Goal: Navigation & Orientation: Find specific page/section

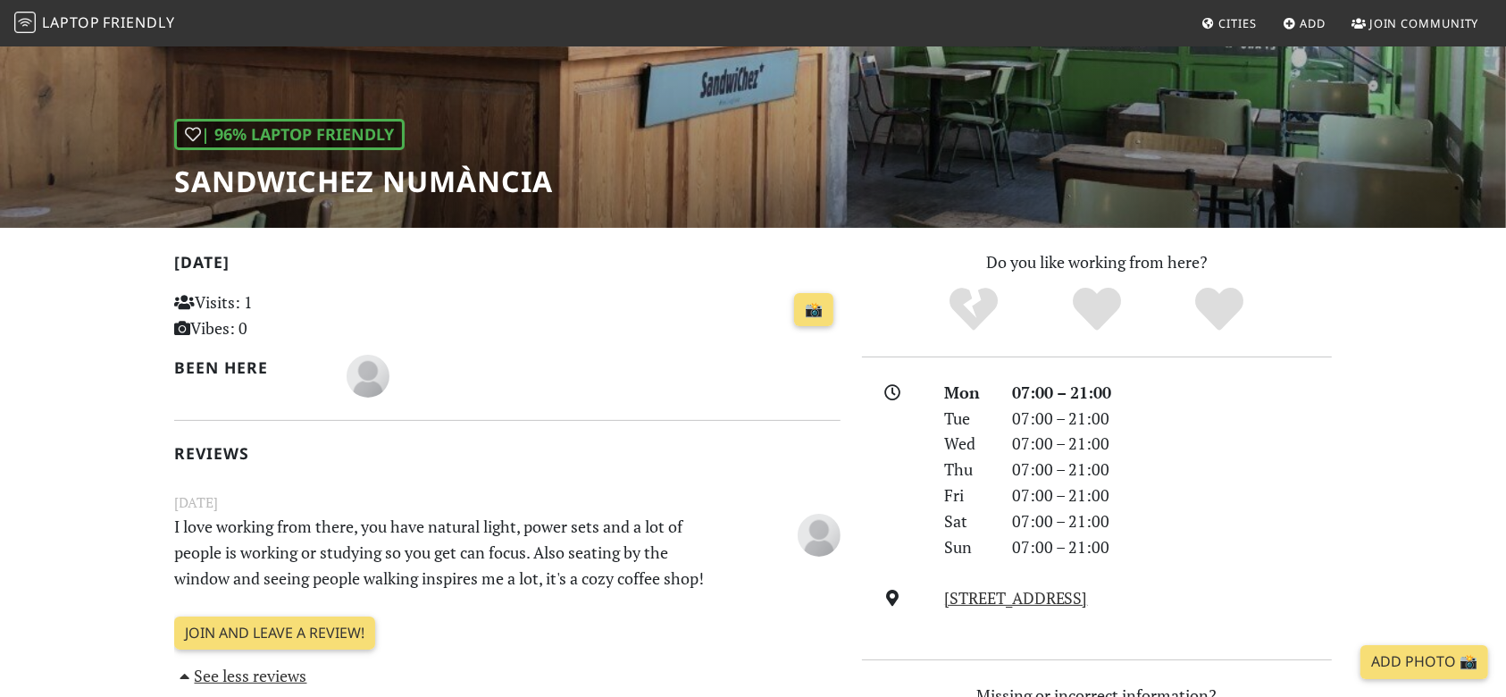
scroll to position [357, 0]
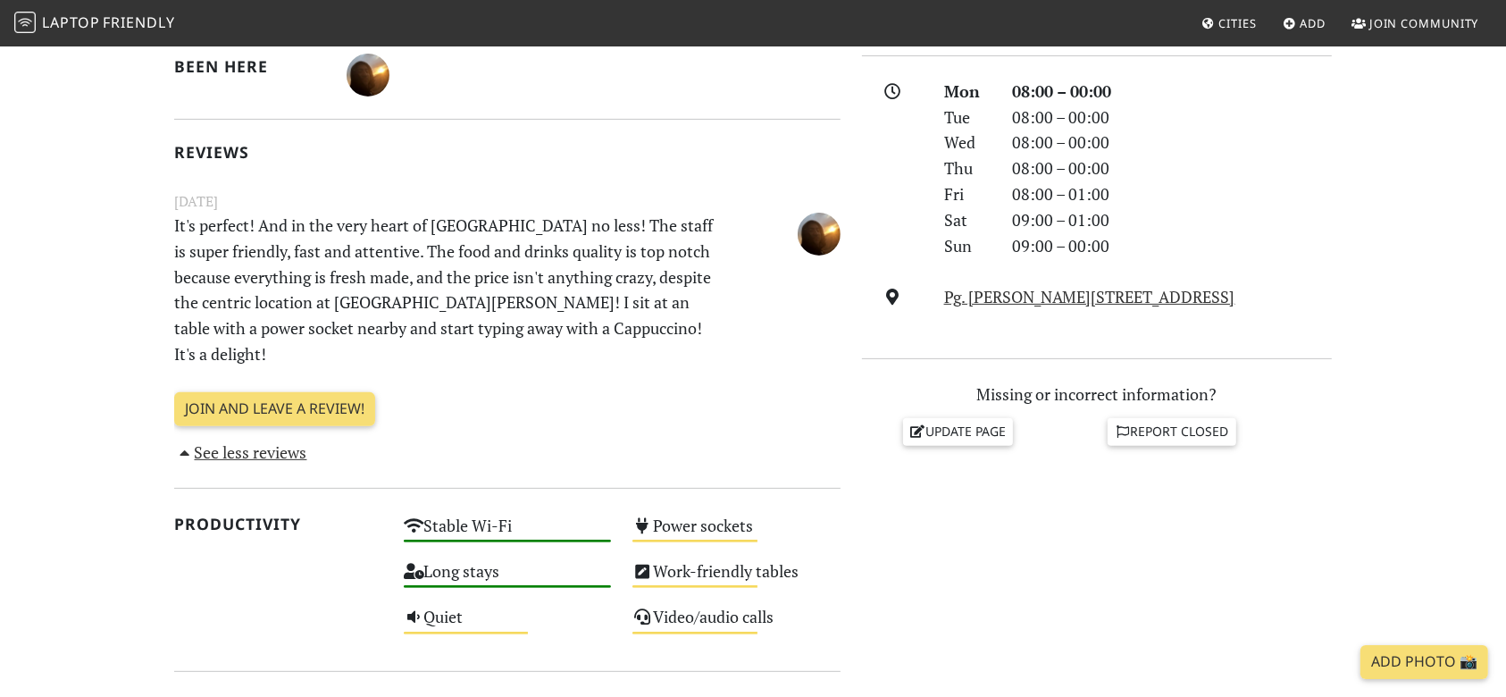
scroll to position [595, 0]
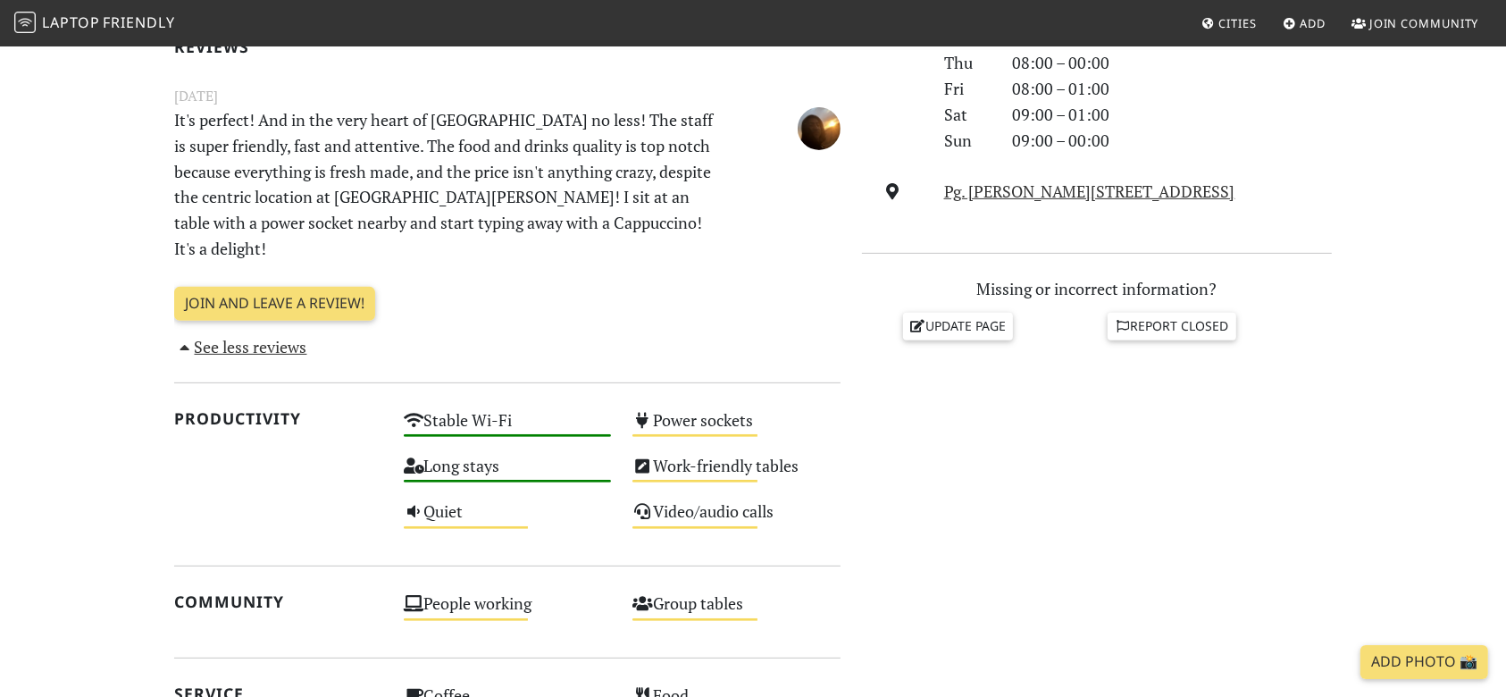
click at [263, 336] on link "See less reviews" at bounding box center [240, 346] width 133 height 21
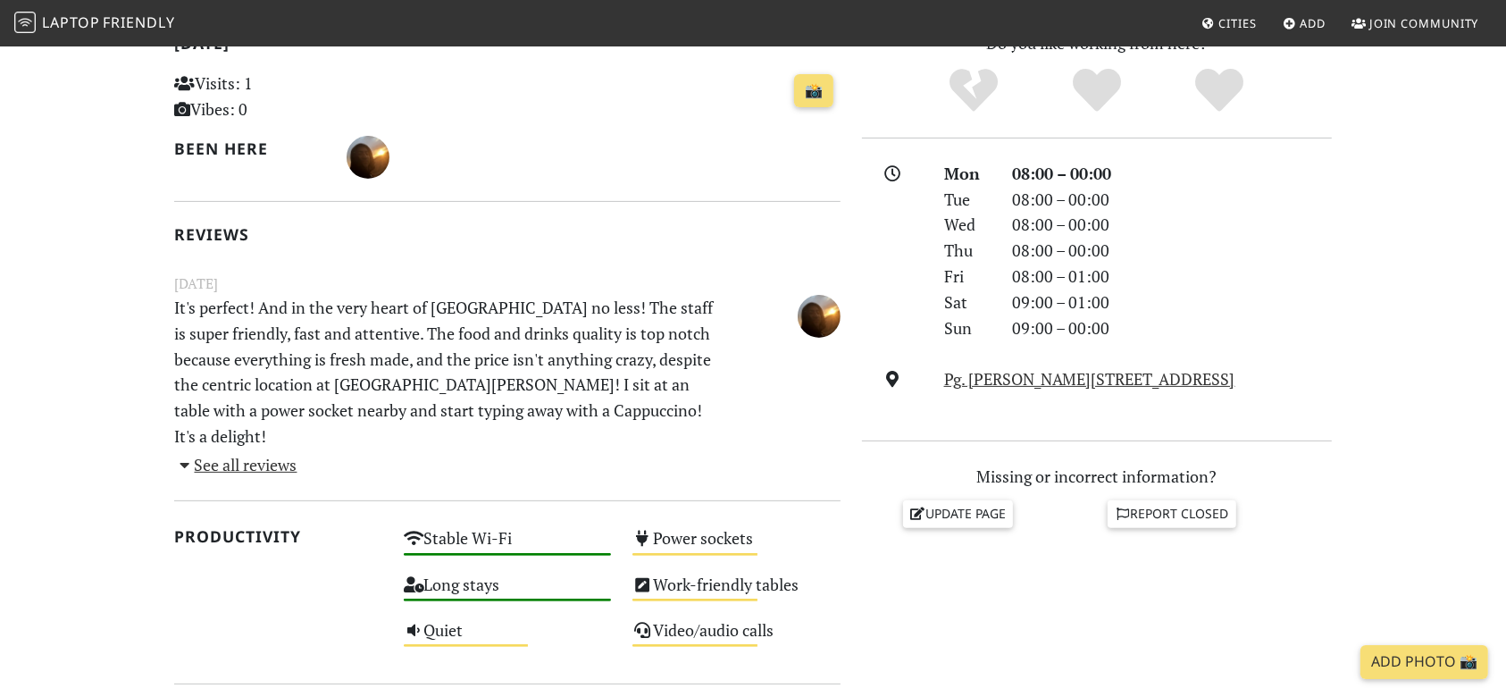
scroll to position [238, 0]
